Goal: Communication & Community: Answer question/provide support

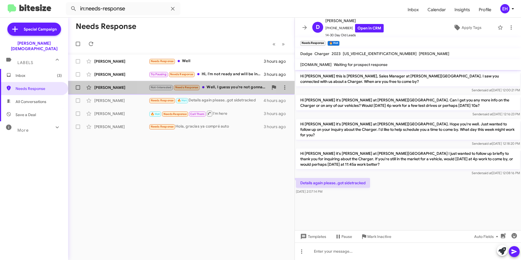
click at [197, 88] on span "Needs Response" at bounding box center [186, 88] width 23 height 4
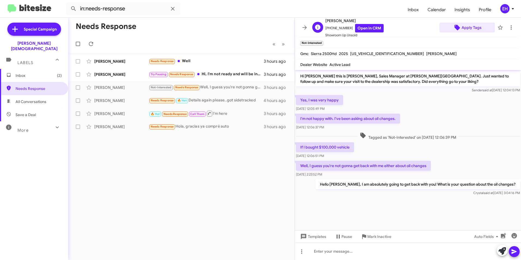
click at [471, 28] on span "Apply Tags" at bounding box center [471, 28] width 20 height 10
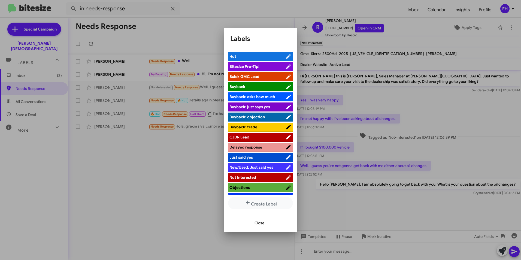
click at [258, 75] on span "Buick GMC Lead" at bounding box center [244, 76] width 30 height 5
click at [258, 224] on span "Close" at bounding box center [259, 223] width 10 height 10
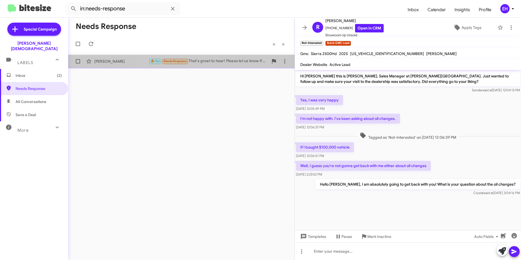
click at [208, 60] on div "🔥 Hot Needs Response That's great to hear! Please let us know if you have any f…" at bounding box center [209, 61] width 120 height 6
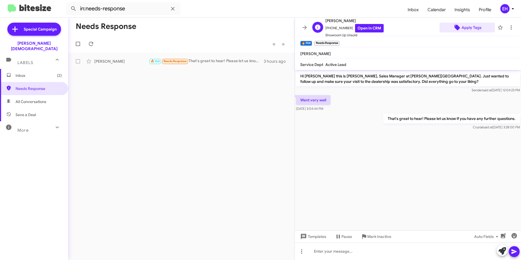
click at [466, 28] on span "Apply Tags" at bounding box center [471, 28] width 20 height 10
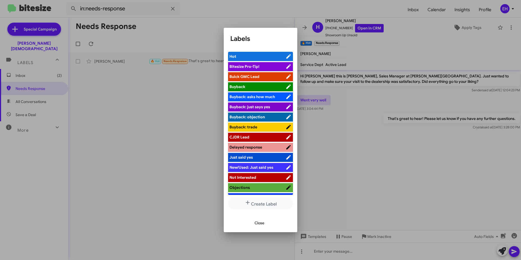
click at [249, 78] on span "Buick GMC Lead" at bounding box center [244, 76] width 30 height 5
click at [154, 132] on div at bounding box center [260, 130] width 521 height 260
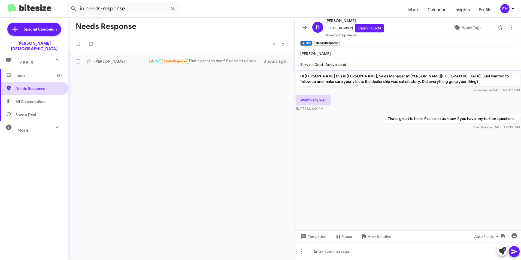
click at [39, 86] on span "Needs Response" at bounding box center [39, 88] width 46 height 5
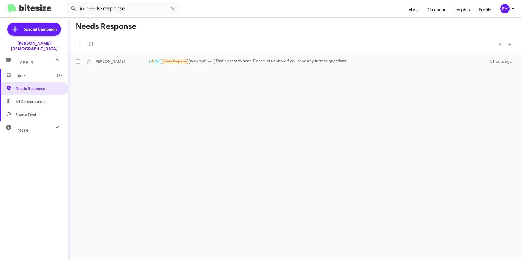
click at [24, 73] on span "Inbox (2)" at bounding box center [39, 75] width 46 height 5
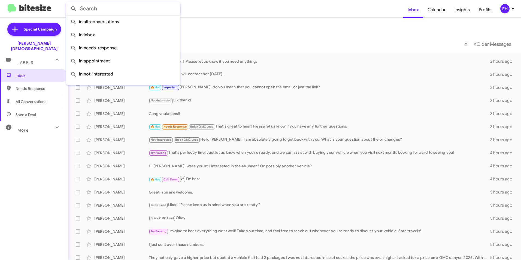
click at [86, 11] on input "text" at bounding box center [123, 8] width 114 height 13
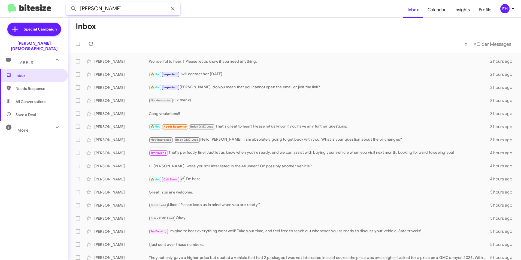
type input "[PERSON_NAME]"
click at [68, 3] on button at bounding box center [73, 8] width 11 height 11
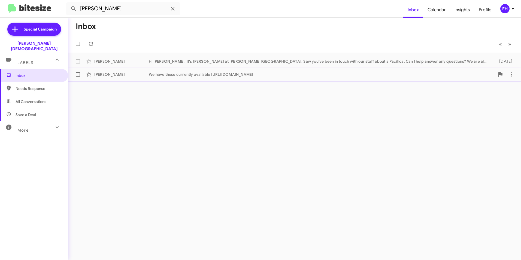
click at [166, 75] on div "We have these currently available [URL][DOMAIN_NAME]" at bounding box center [322, 74] width 346 height 5
